Goal: Check status: Check status

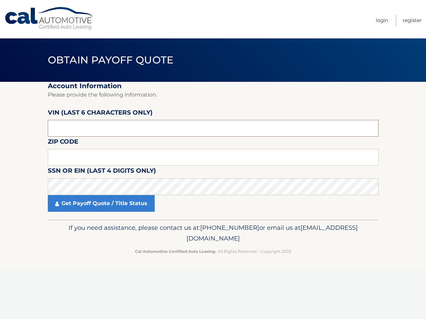
click at [84, 125] on input "text" at bounding box center [213, 128] width 331 height 17
type input "231915"
click at [95, 158] on input "text" at bounding box center [213, 157] width 331 height 17
type input "07734"
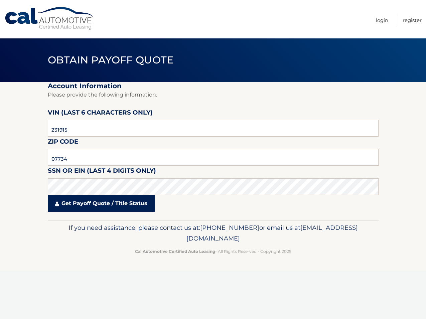
click at [97, 203] on link "Get Payoff Quote / Title Status" at bounding box center [101, 203] width 107 height 17
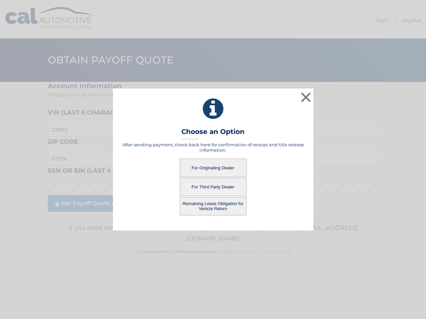
click at [109, 206] on div "× Choose an Option After sending payment, check back here for confirmation of r…" at bounding box center [213, 160] width 421 height 142
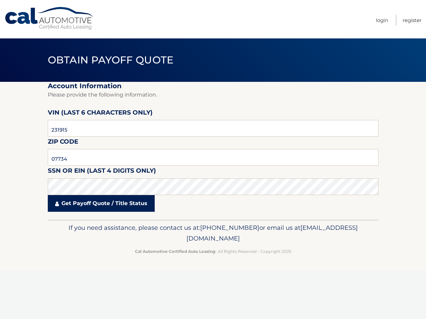
click at [109, 203] on link "Get Payoff Quote / Title Status" at bounding box center [101, 203] width 107 height 17
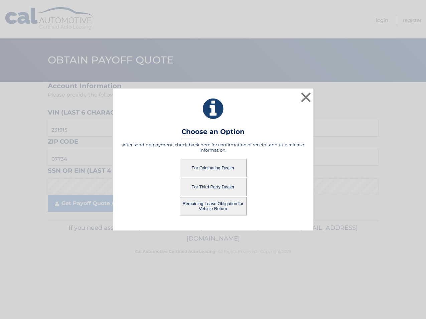
click at [218, 168] on button "For Originating Dealer" at bounding box center [213, 168] width 67 height 18
click at [214, 168] on button "For Originating Dealer" at bounding box center [213, 168] width 67 height 18
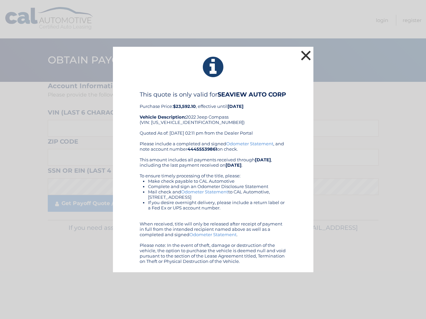
click at [305, 53] on button "×" at bounding box center [305, 55] width 13 height 13
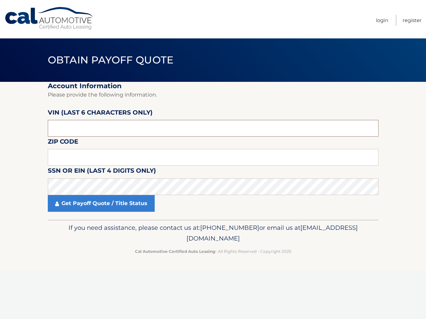
click at [113, 128] on input "text" at bounding box center [213, 128] width 331 height 17
type input "231915"
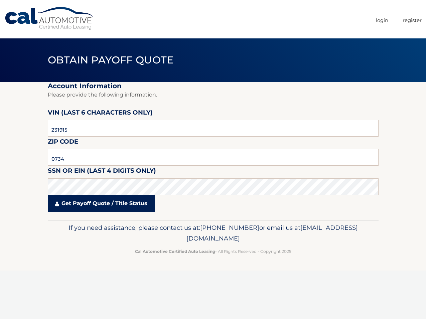
click at [108, 204] on link "Get Payoff Quote / Title Status" at bounding box center [101, 203] width 107 height 17
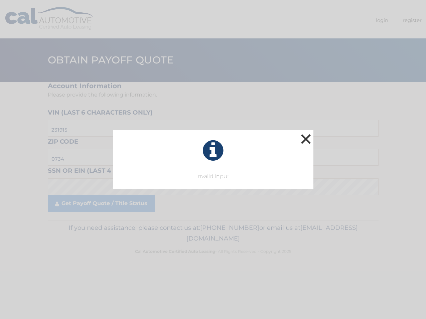
click at [310, 137] on button "×" at bounding box center [305, 138] width 13 height 13
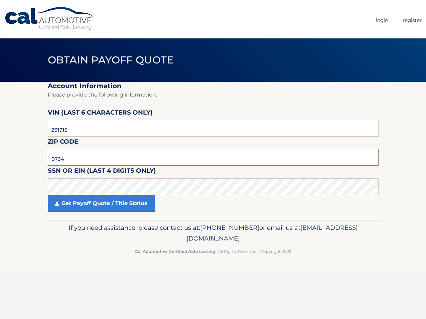
click at [72, 160] on input "0734" at bounding box center [213, 157] width 331 height 17
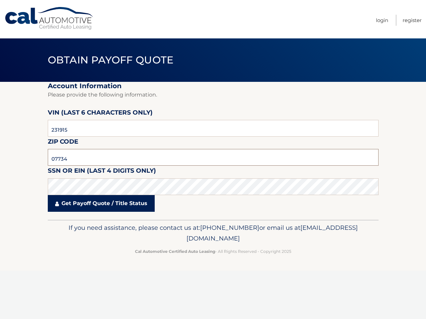
type input "07734"
click at [83, 206] on link "Get Payoff Quote / Title Status" at bounding box center [101, 203] width 107 height 17
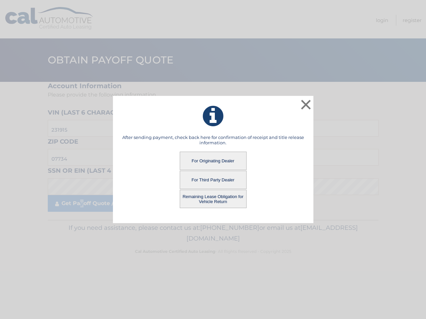
click at [214, 177] on button "For Third Party Dealer" at bounding box center [213, 180] width 67 height 18
click at [214, 179] on button "For Third Party Dealer" at bounding box center [213, 180] width 67 height 18
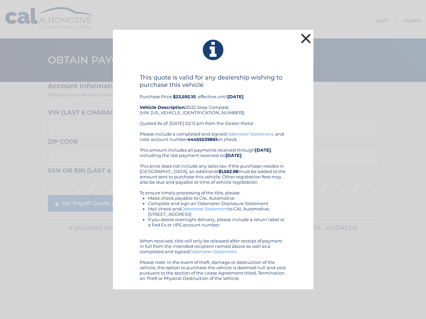
click at [306, 36] on button "×" at bounding box center [305, 38] width 13 height 13
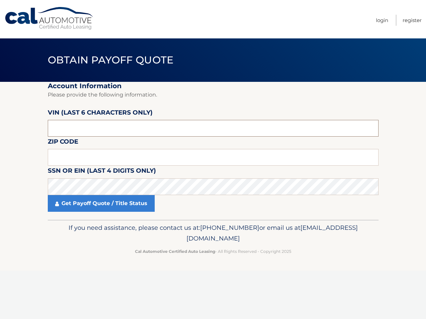
click at [83, 134] on input "text" at bounding box center [213, 128] width 331 height 17
type input "231915"
type input "07734"
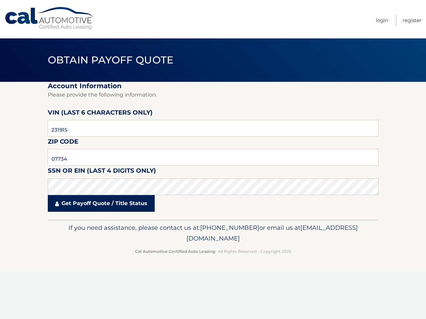
click at [98, 204] on link "Get Payoff Quote / Title Status" at bounding box center [101, 203] width 107 height 17
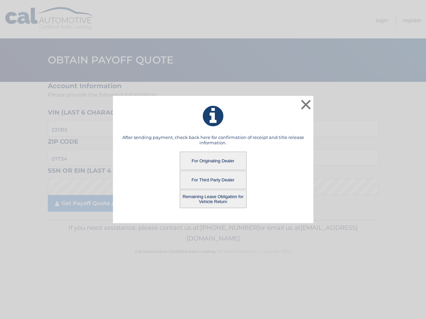
click at [208, 200] on button "Remaining Lease Obligation for Vehicle Return" at bounding box center [213, 199] width 67 height 18
click at [213, 198] on button "Remaining Lease Obligation for Vehicle Return" at bounding box center [213, 199] width 67 height 18
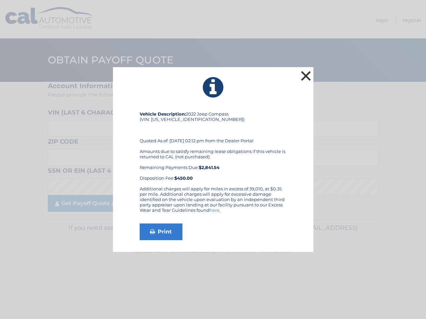
click at [304, 76] on button "×" at bounding box center [305, 75] width 13 height 13
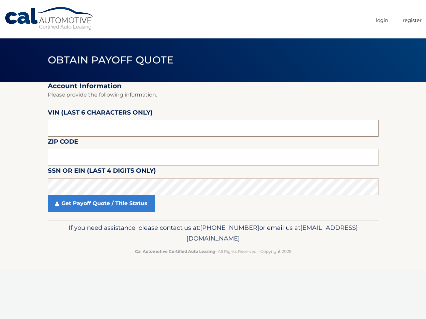
click at [97, 128] on input "text" at bounding box center [213, 128] width 331 height 17
type input "231915"
click at [98, 158] on input "text" at bounding box center [213, 157] width 331 height 17
type input "07734"
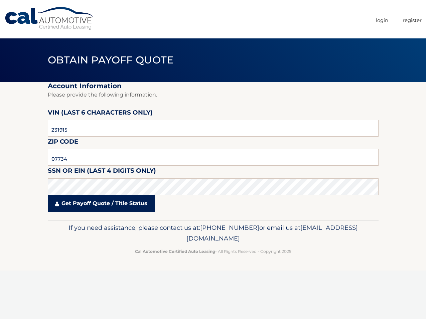
click at [106, 201] on link "Get Payoff Quote / Title Status" at bounding box center [101, 203] width 107 height 17
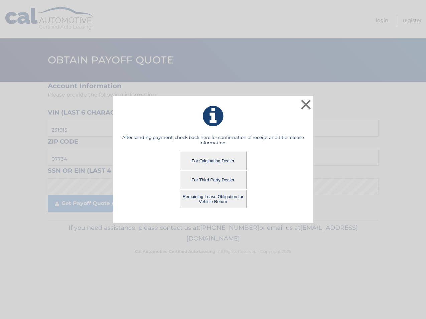
click at [211, 179] on button "For Third Party Dealer" at bounding box center [213, 180] width 67 height 18
click at [217, 180] on button "For Third Party Dealer" at bounding box center [213, 180] width 67 height 18
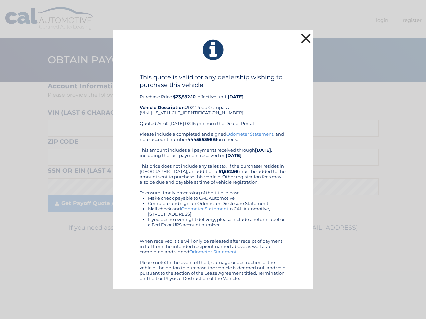
click at [302, 37] on button "×" at bounding box center [305, 38] width 13 height 13
